Goal: Communication & Community: Answer question/provide support

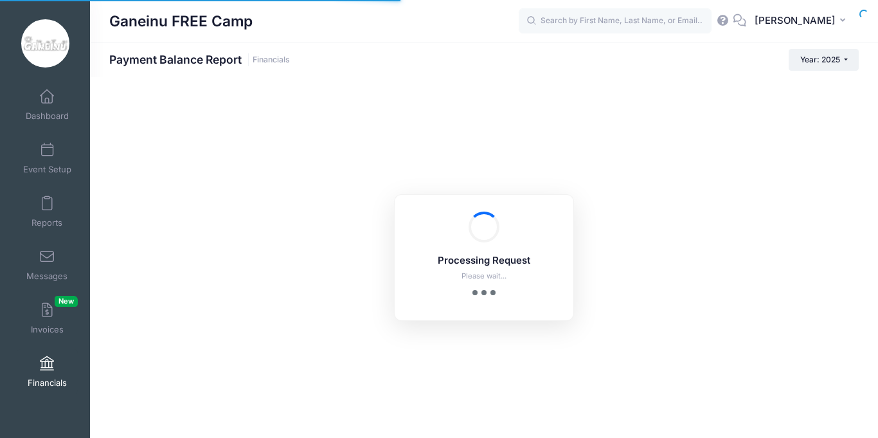
select select "10"
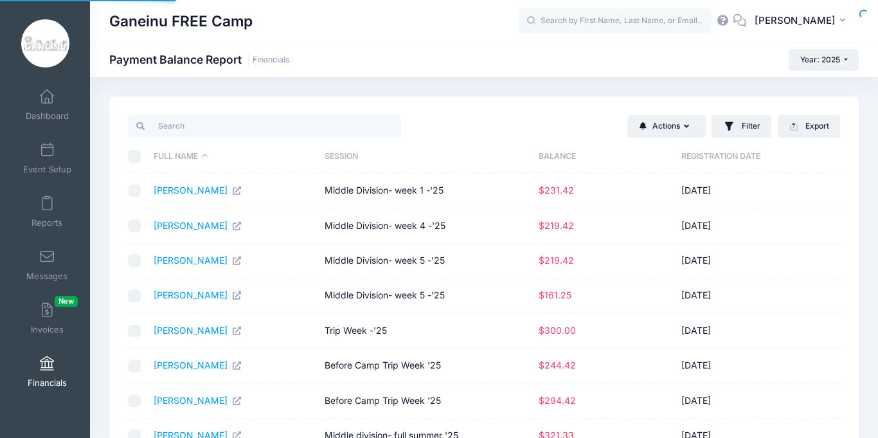
select select "10"
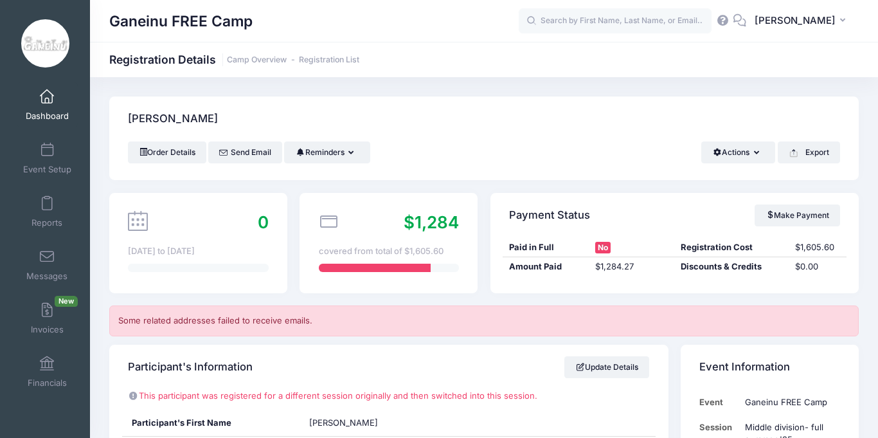
click at [50, 113] on span "Dashboard" at bounding box center [47, 116] width 43 height 11
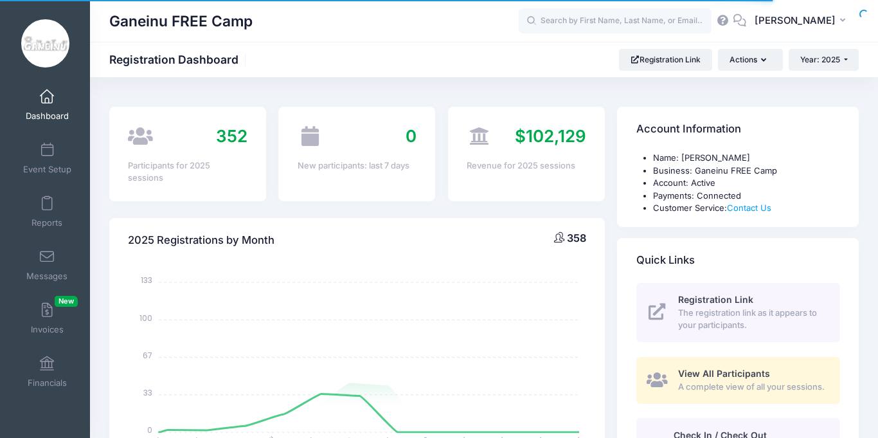
select select
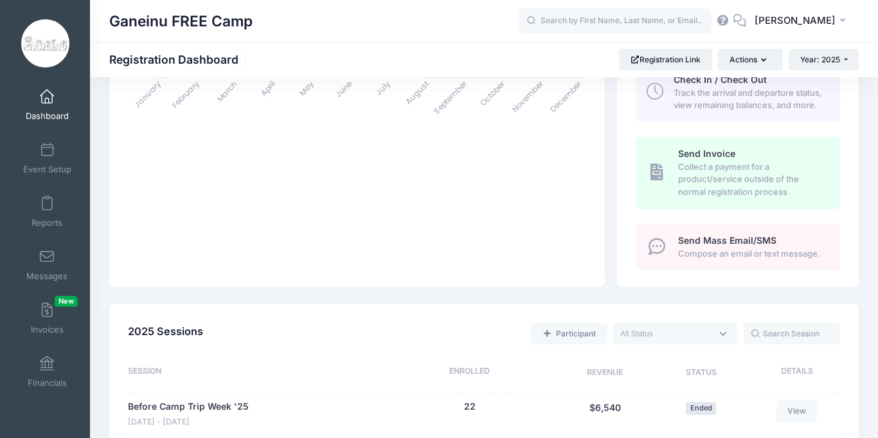
scroll to position [346, 0]
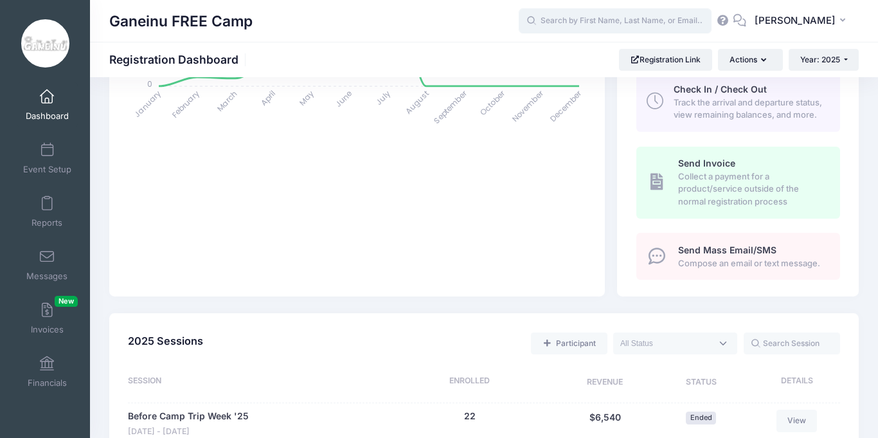
click at [579, 22] on input "text" at bounding box center [615, 21] width 193 height 26
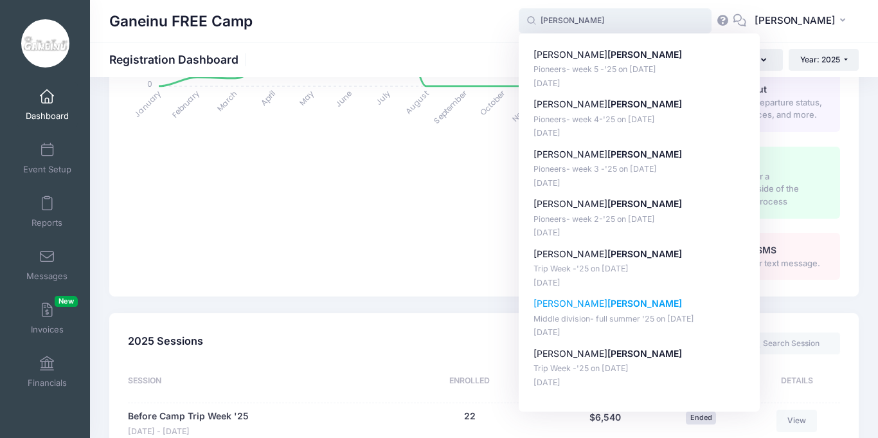
click at [596, 316] on p "Middle division- full summer '25 on Jun-23, 2025" at bounding box center [640, 319] width 212 height 12
type input "Alexander Gardin (Middle division- full summer '25, Jun-23, 2025)"
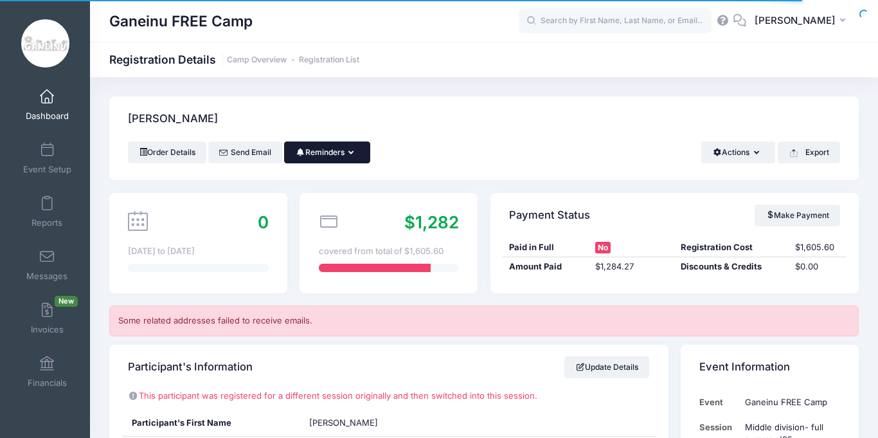
click at [350, 152] on button "Reminders" at bounding box center [327, 152] width 86 height 22
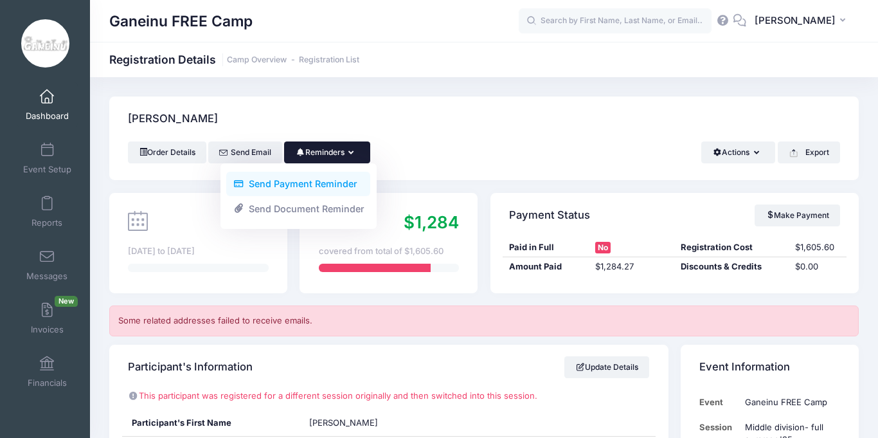
click at [331, 183] on link "Send Payment Reminder" at bounding box center [298, 184] width 144 height 24
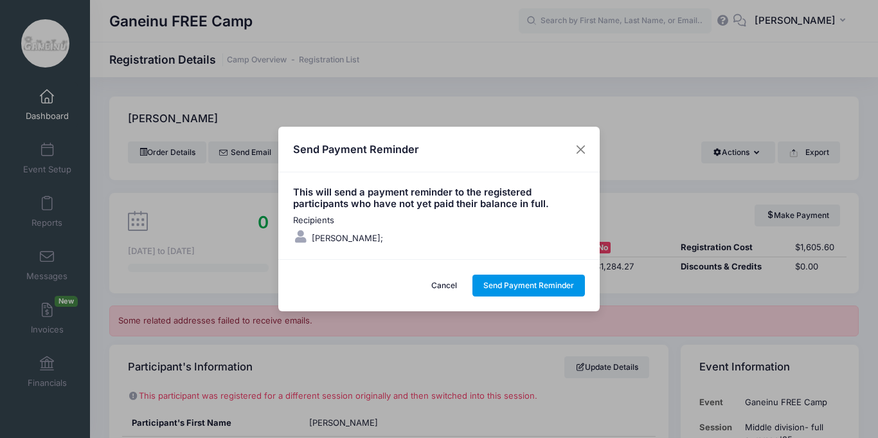
click at [526, 285] on button "Send Payment Reminder" at bounding box center [529, 286] width 113 height 22
